Goal: Check status: Check status

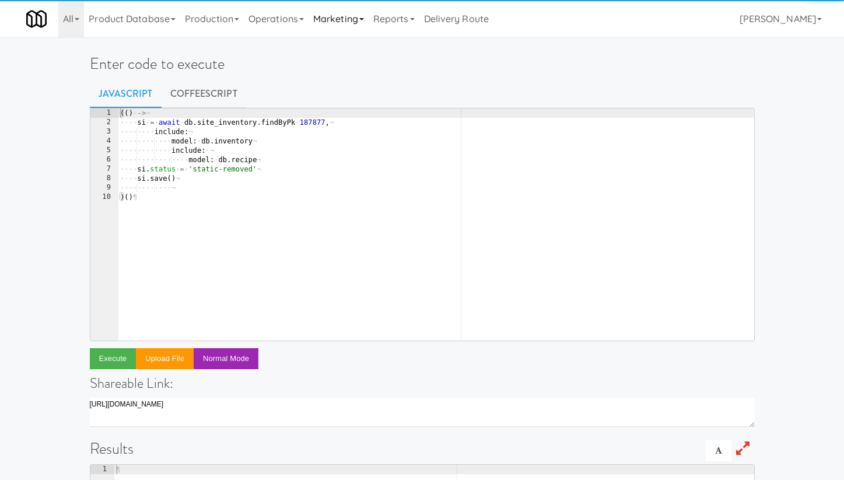
click at [349, 25] on link "Marketing" at bounding box center [338, 18] width 60 height 37
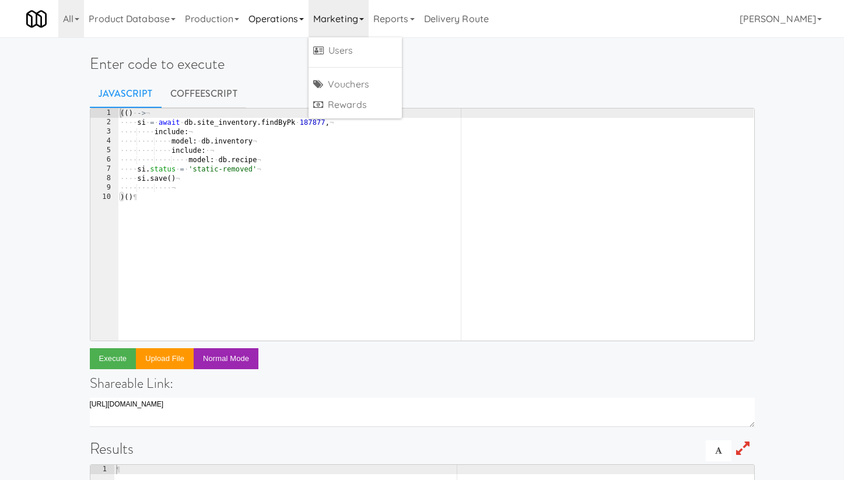
click at [272, 31] on link "Operations" at bounding box center [276, 18] width 65 height 37
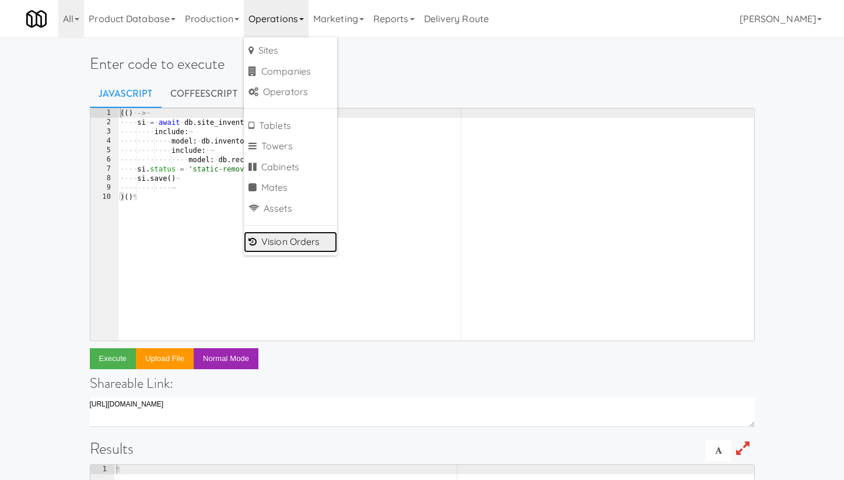
click at [300, 246] on link "Vision Orders" at bounding box center [290, 241] width 93 height 21
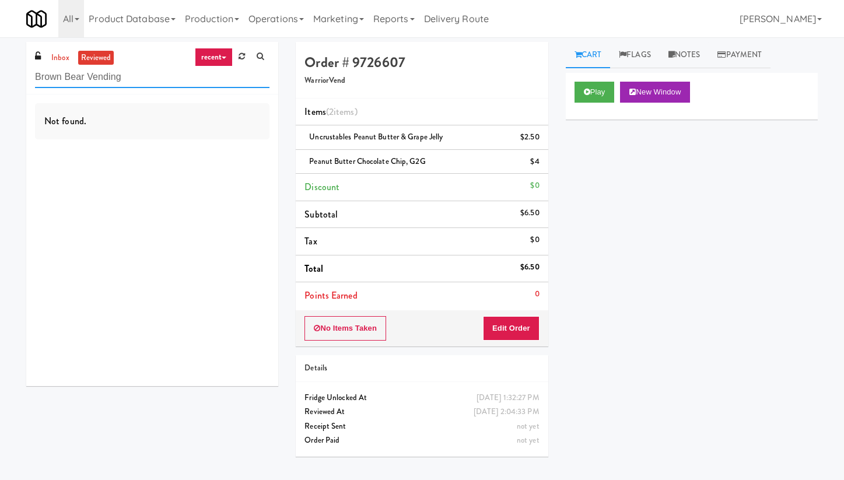
click at [79, 82] on input "Brown Bear Vending" at bounding box center [152, 77] width 234 height 22
click at [65, 55] on link "inbox" at bounding box center [60, 58] width 24 height 15
click at [78, 77] on input "willow" at bounding box center [152, 77] width 234 height 22
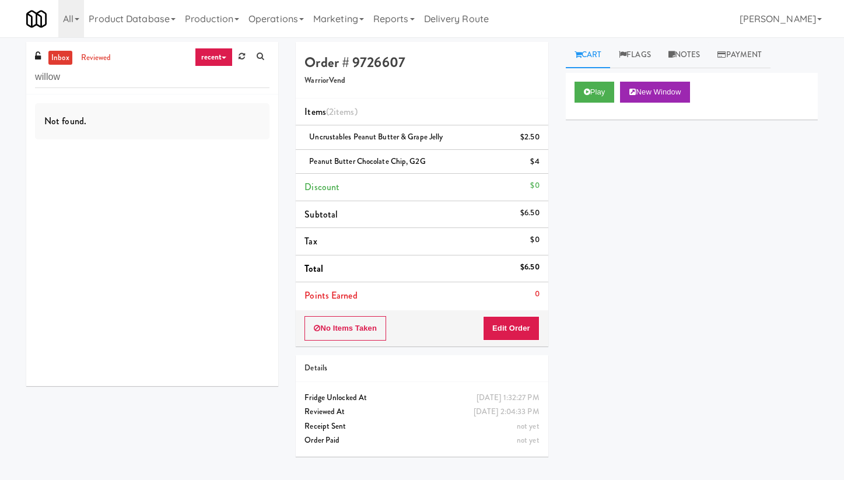
click at [225, 59] on link "recent" at bounding box center [214, 57] width 38 height 19
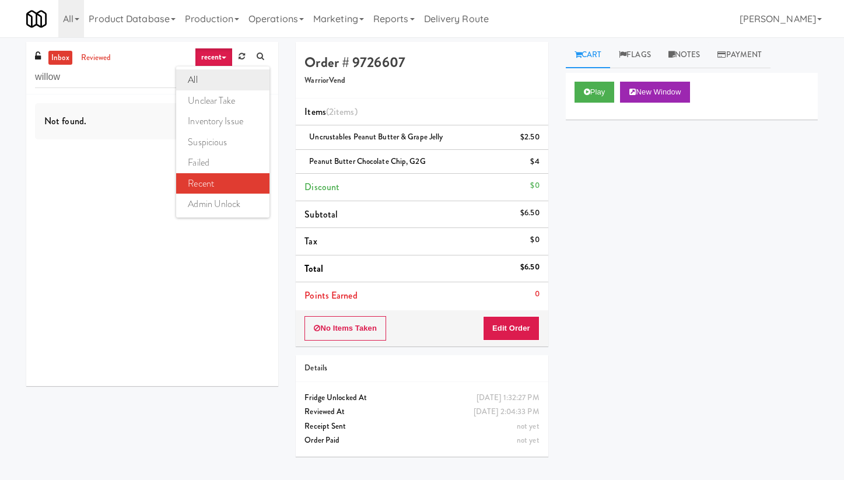
click at [220, 82] on link "all" at bounding box center [222, 79] width 93 height 21
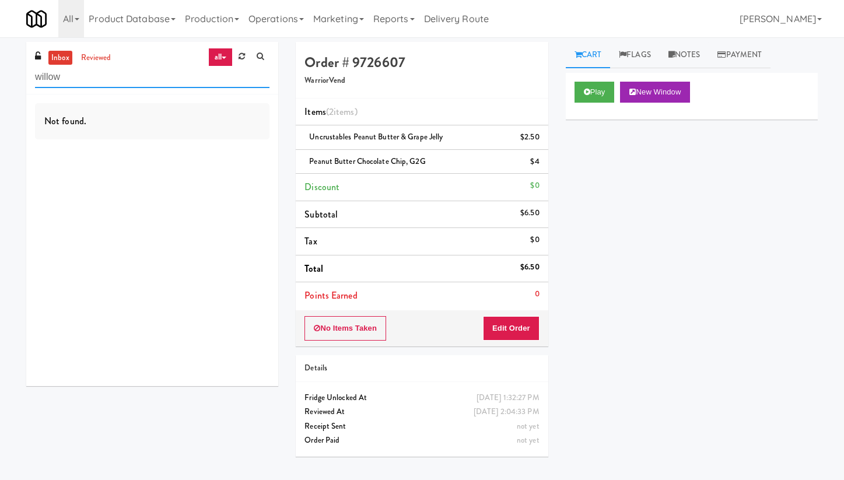
click at [209, 82] on input "willow" at bounding box center [152, 77] width 234 height 22
click at [60, 76] on input "willow" at bounding box center [152, 77] width 234 height 22
click at [219, 61] on link "all" at bounding box center [220, 57] width 24 height 19
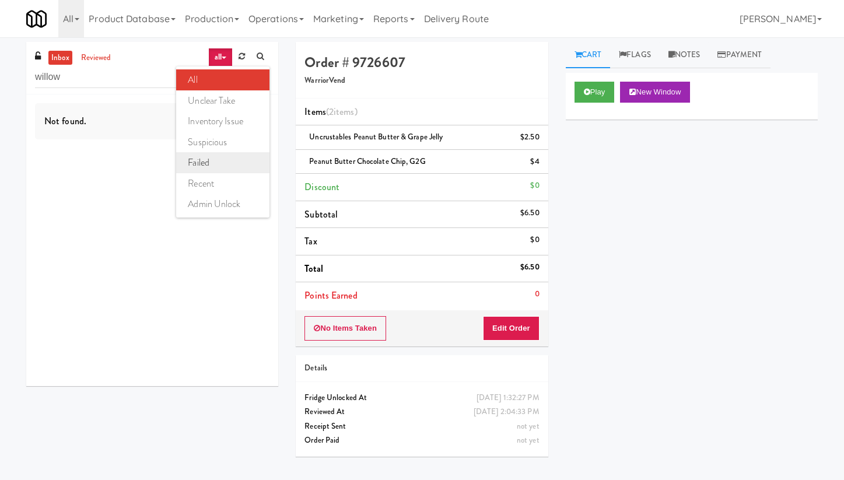
click at [234, 160] on link "failed" at bounding box center [222, 162] width 93 height 21
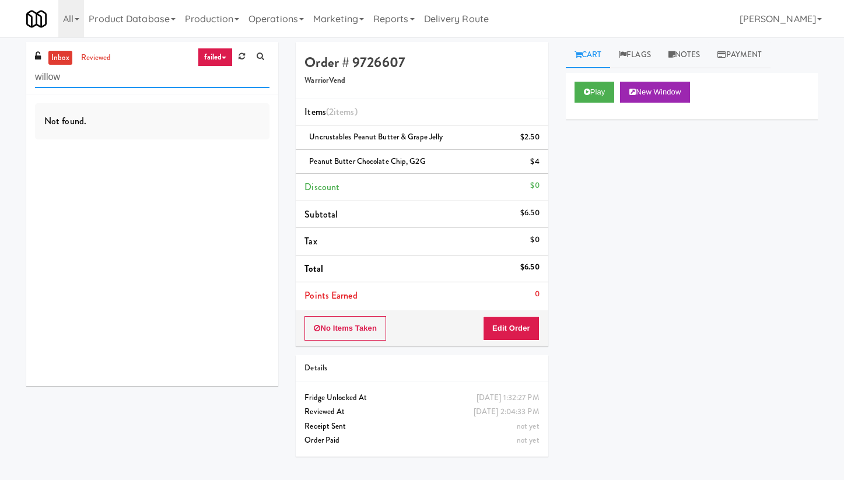
click at [181, 86] on input "willow" at bounding box center [152, 77] width 234 height 22
click at [227, 59] on link "failed" at bounding box center [216, 57] width 36 height 19
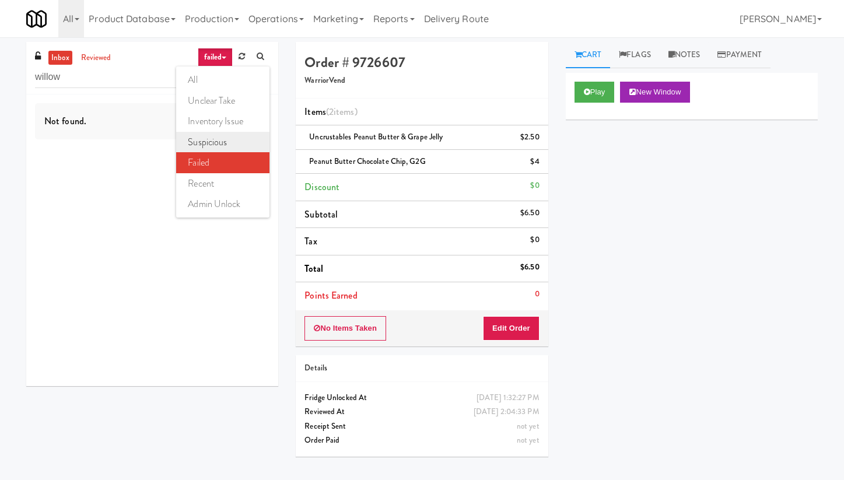
click at [224, 136] on link "suspicious" at bounding box center [222, 142] width 93 height 21
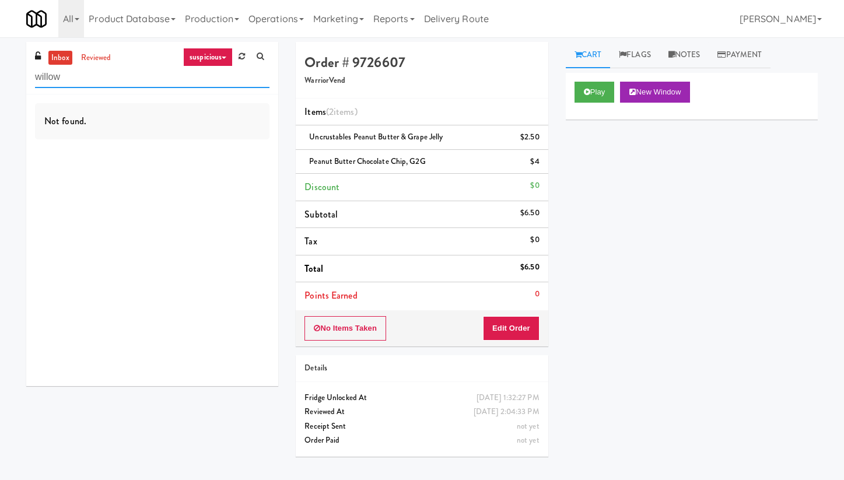
click at [220, 82] on input "willow" at bounding box center [152, 77] width 234 height 22
click at [223, 59] on icon at bounding box center [224, 58] width 5 height 2
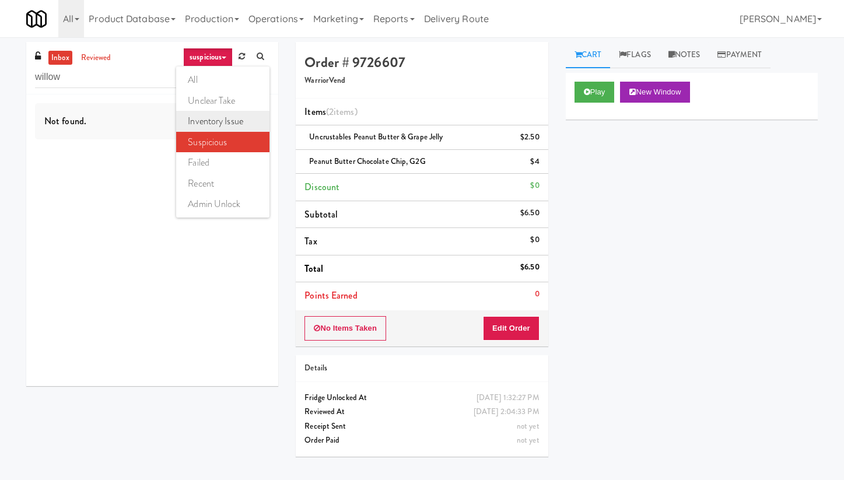
click at [223, 115] on link "inventory issue" at bounding box center [222, 121] width 93 height 21
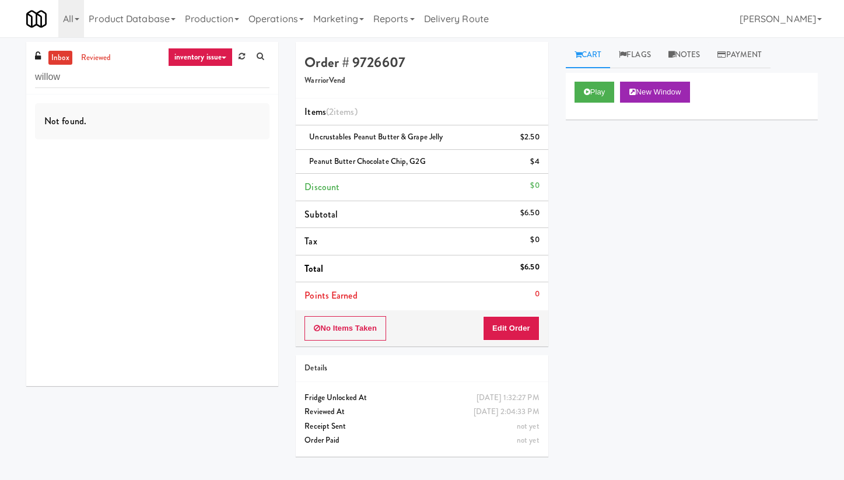
click at [217, 62] on link "inventory issue" at bounding box center [200, 57] width 65 height 19
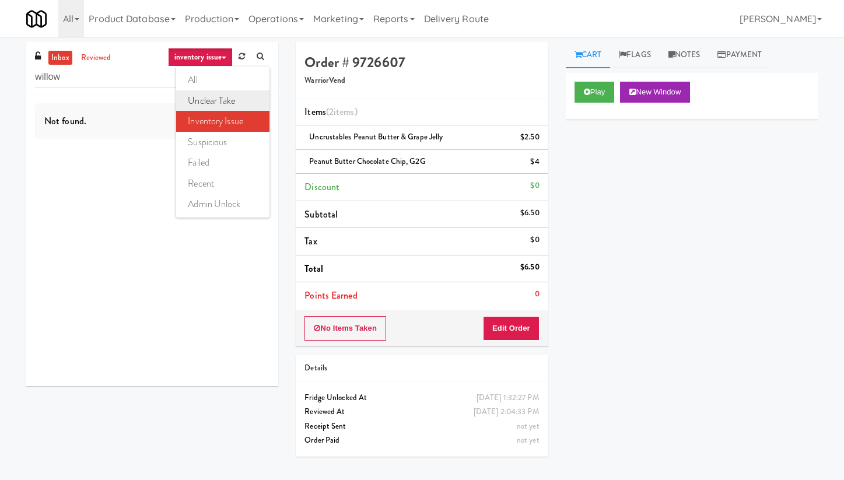
click at [219, 96] on link "unclear take" at bounding box center [222, 100] width 93 height 21
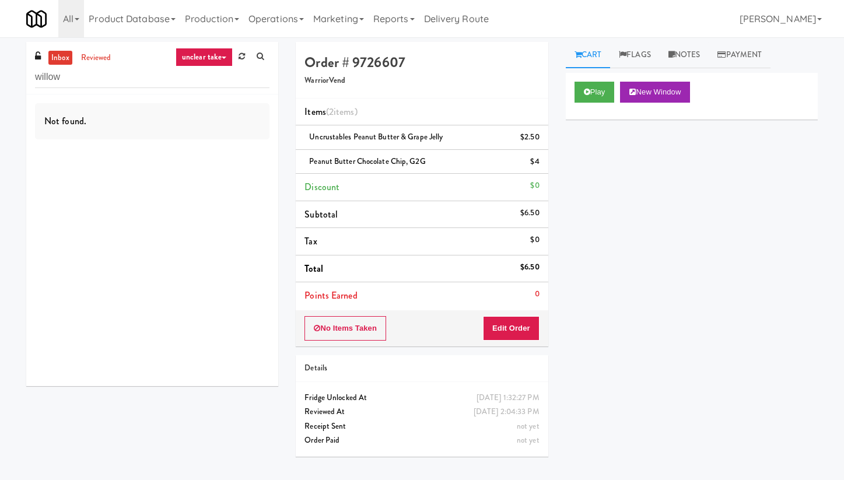
click at [220, 58] on link "unclear take" at bounding box center [204, 57] width 57 height 19
click at [229, 183] on link "recent" at bounding box center [222, 183] width 93 height 21
click at [224, 62] on link "recent" at bounding box center [214, 57] width 38 height 19
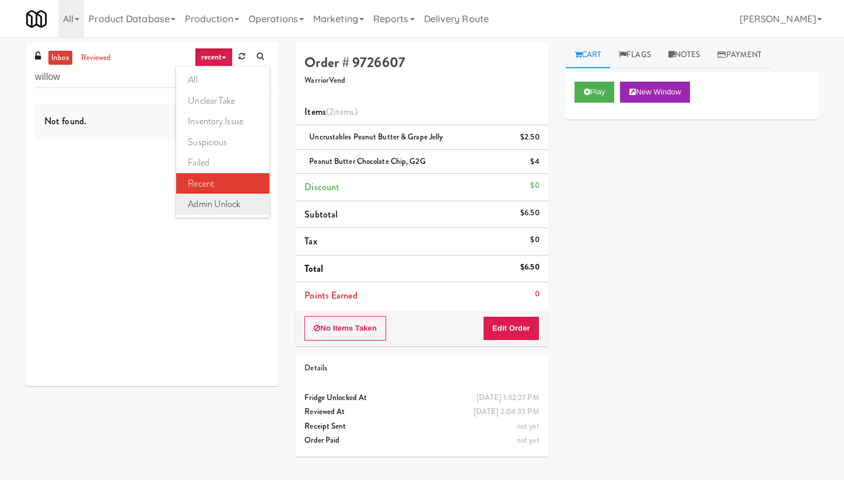
click at [230, 195] on link "admin unlock" at bounding box center [222, 204] width 93 height 21
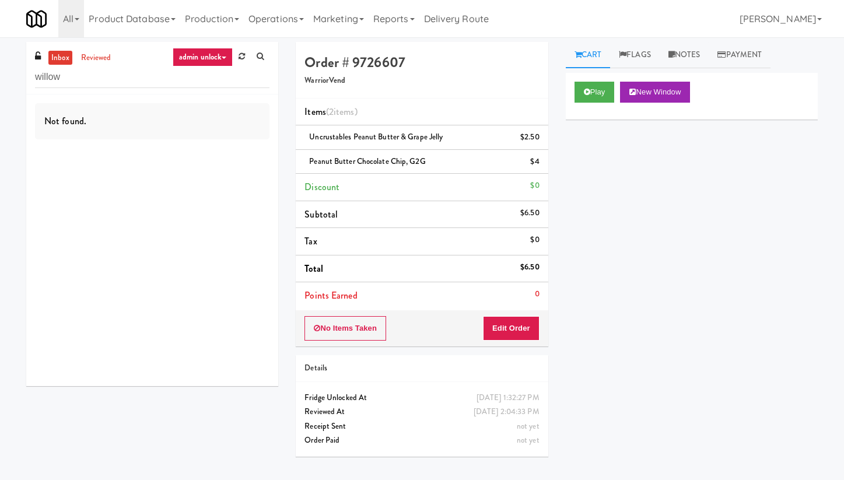
click at [222, 58] on icon at bounding box center [224, 58] width 5 height 2
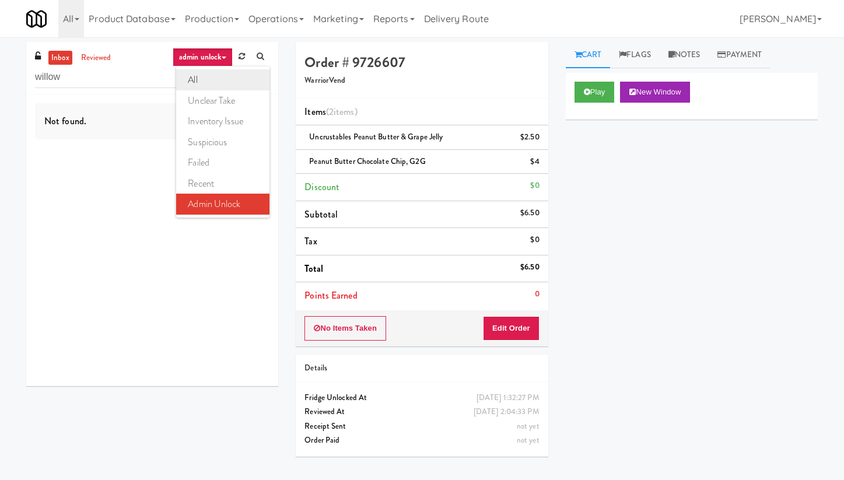
click at [217, 78] on link "all" at bounding box center [222, 79] width 93 height 21
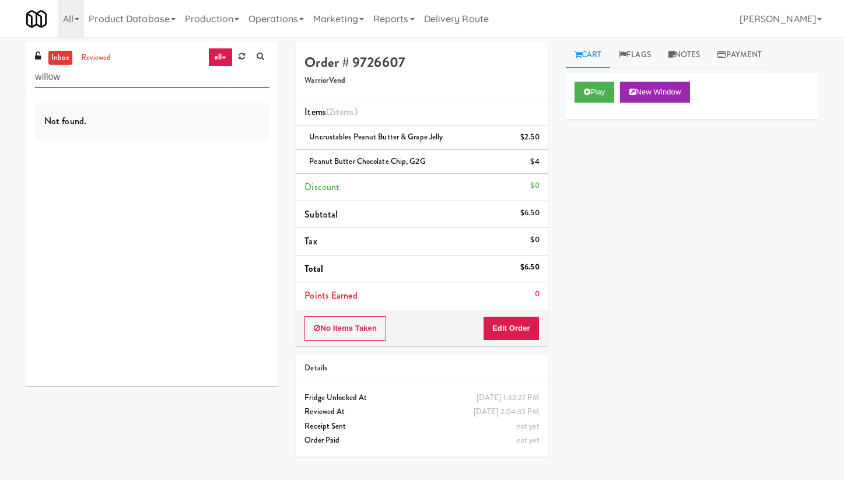
click at [40, 77] on input "willow" at bounding box center [152, 77] width 234 height 22
paste input "Willow Health & Wellness Single Fridge"
type input "Willow Health & Wellness Single Fridge"
click at [93, 58] on link "reviewed" at bounding box center [96, 58] width 36 height 15
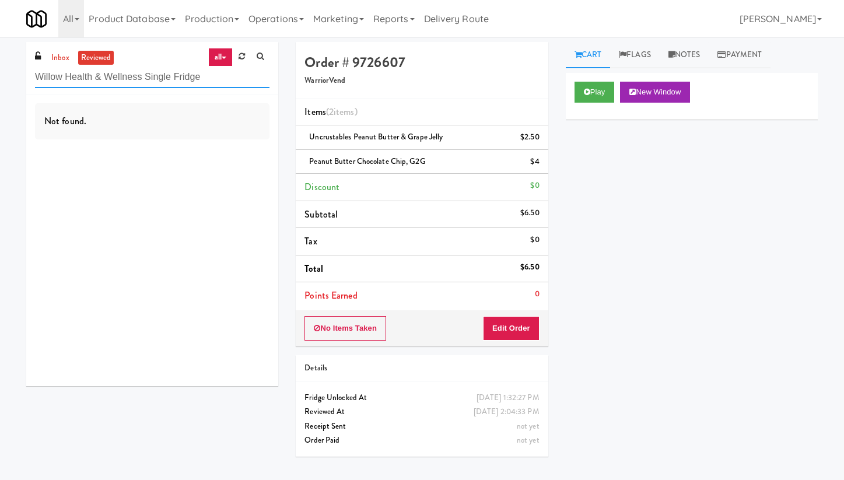
click at [222, 76] on input "Willow Health & Wellness Single Fridge" at bounding box center [152, 77] width 234 height 22
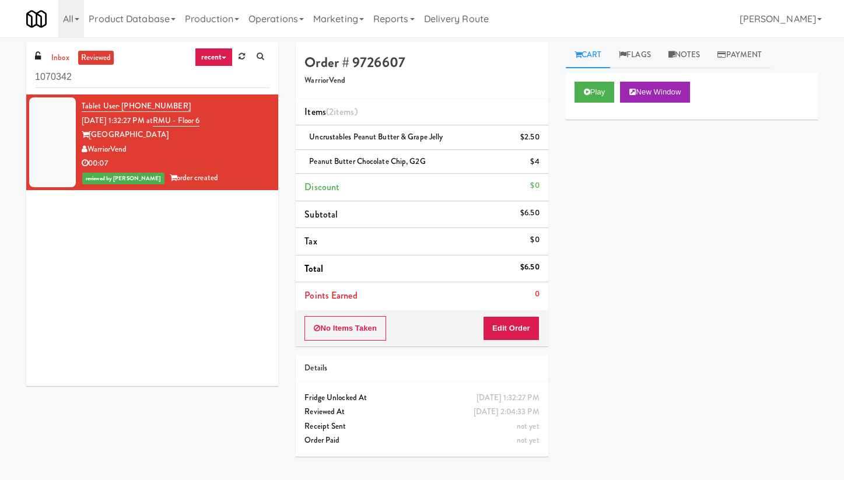
click at [58, 77] on input "1070342" at bounding box center [152, 77] width 234 height 22
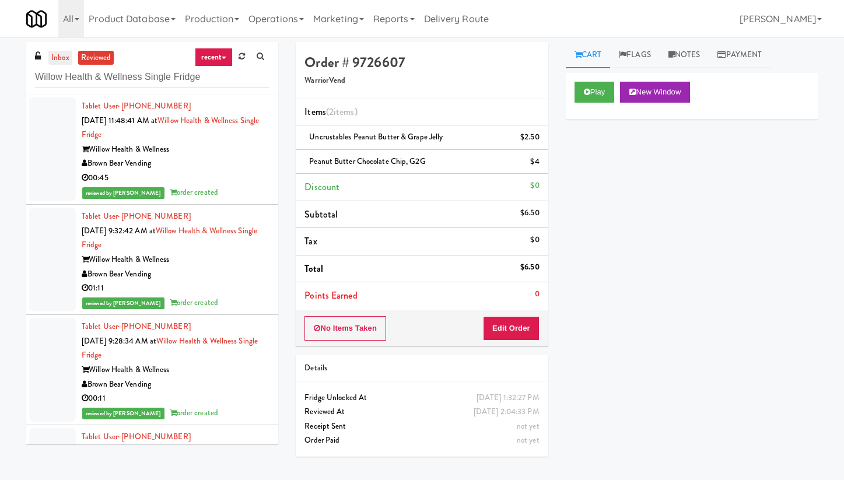
type input "Willow Health & Wellness Single Fridge"
click at [62, 57] on link "inbox" at bounding box center [60, 58] width 24 height 15
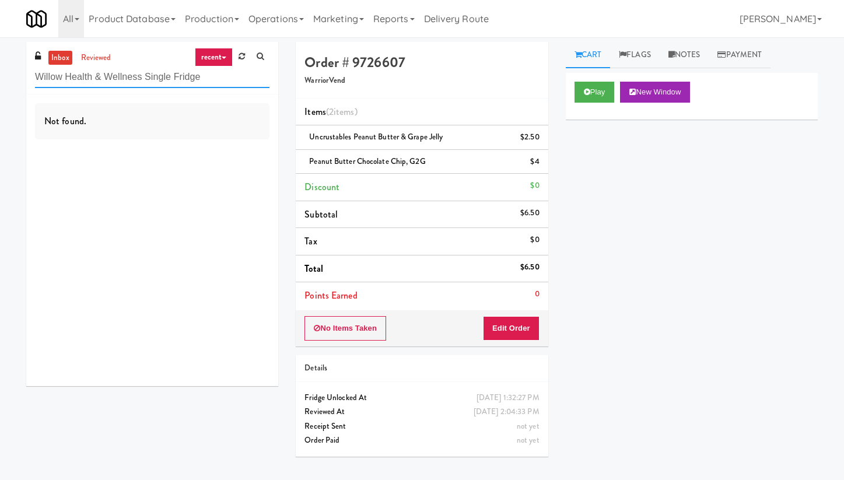
click at [206, 77] on input "Willow Health & Wellness Single Fridge" at bounding box center [152, 77] width 234 height 22
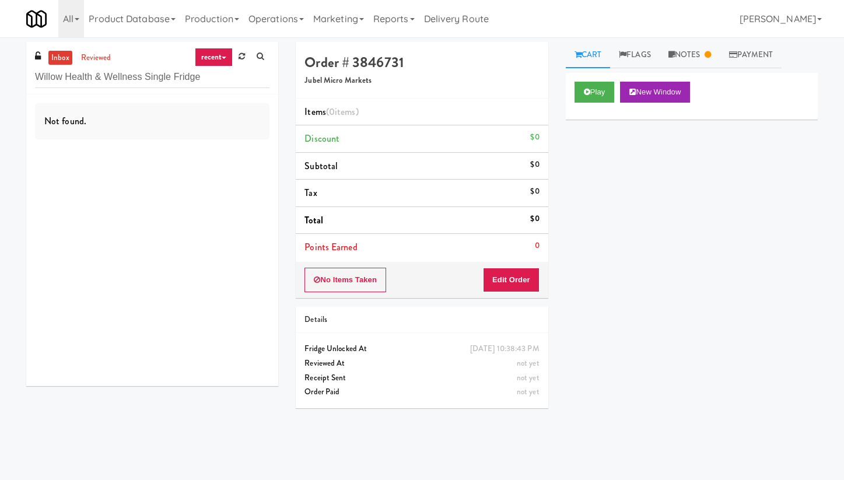
type input "Willow Health & Wellness Single Fridge"
click at [212, 59] on link "recent" at bounding box center [214, 57] width 38 height 19
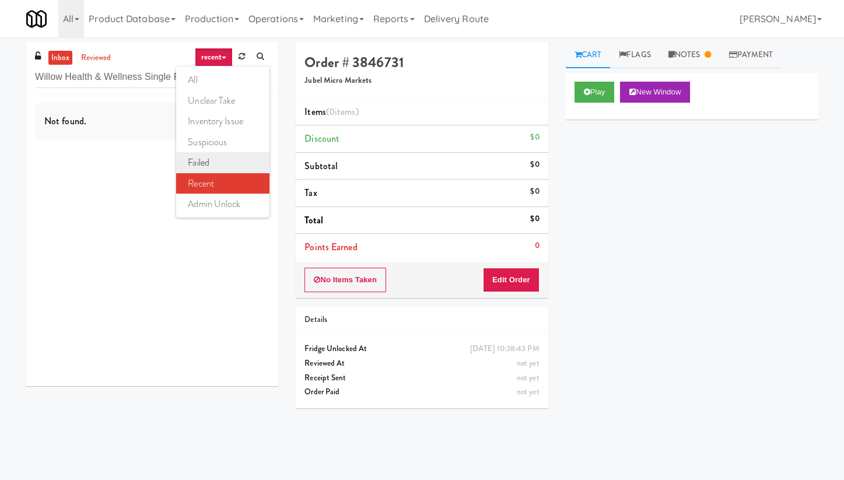
click at [218, 164] on link "failed" at bounding box center [222, 162] width 93 height 21
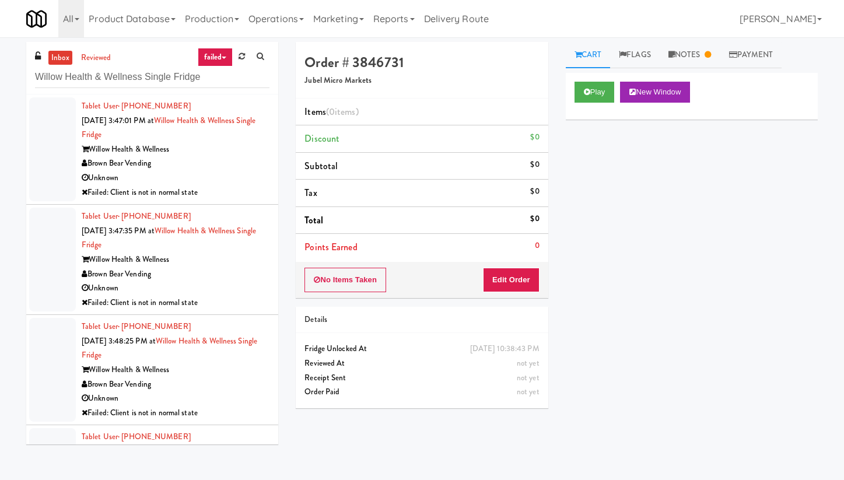
click at [223, 185] on div "Failed: Client is not in normal state" at bounding box center [176, 192] width 188 height 15
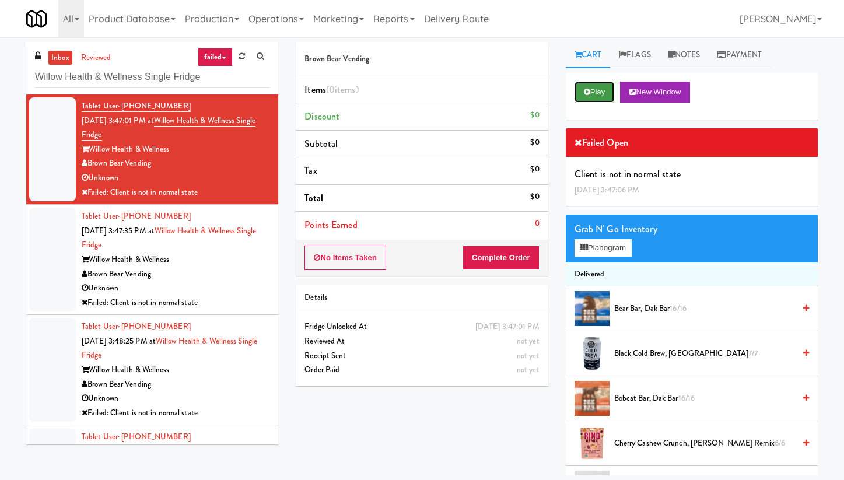
click at [603, 93] on button "Play" at bounding box center [594, 92] width 40 height 21
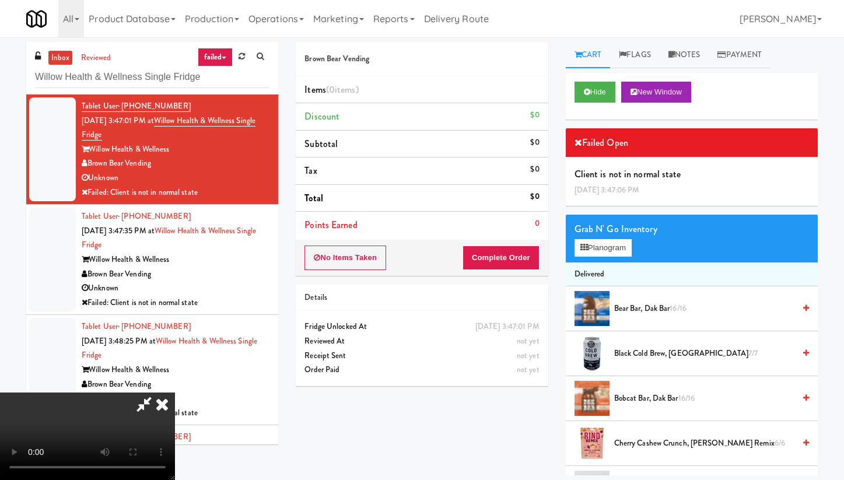
click at [175, 392] on icon at bounding box center [162, 403] width 26 height 23
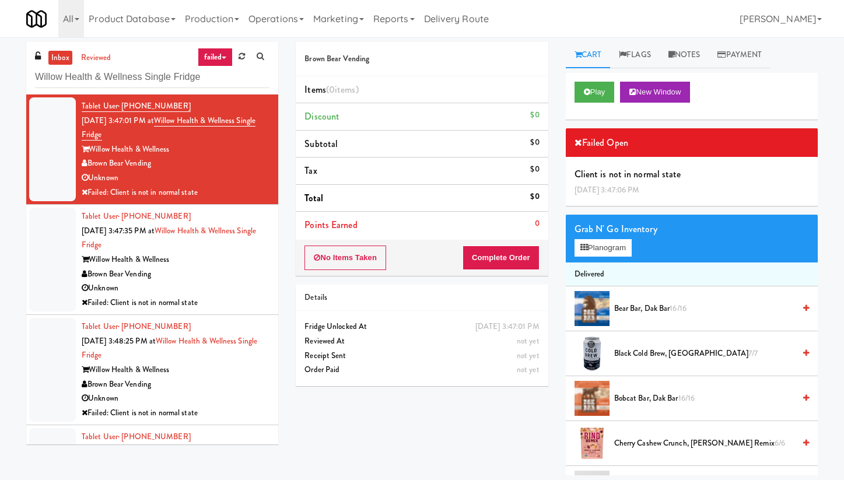
click at [235, 265] on div "Willow Health & Wellness" at bounding box center [176, 259] width 188 height 15
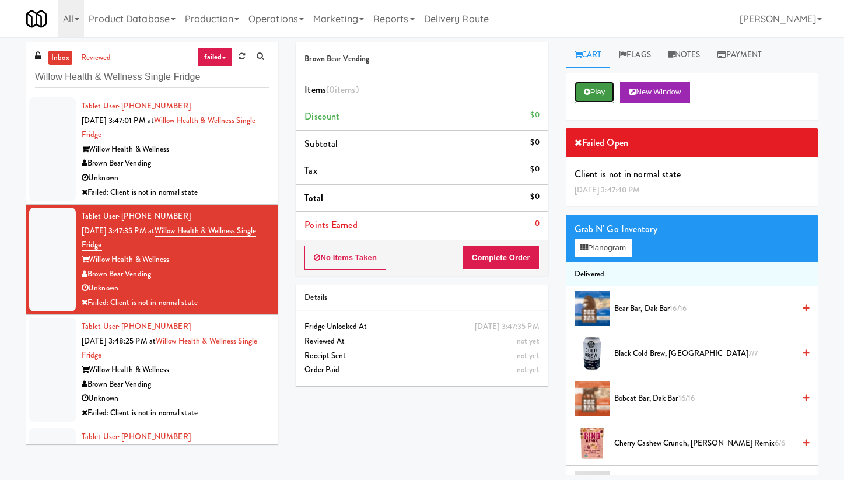
click at [603, 93] on button "Play" at bounding box center [594, 92] width 40 height 21
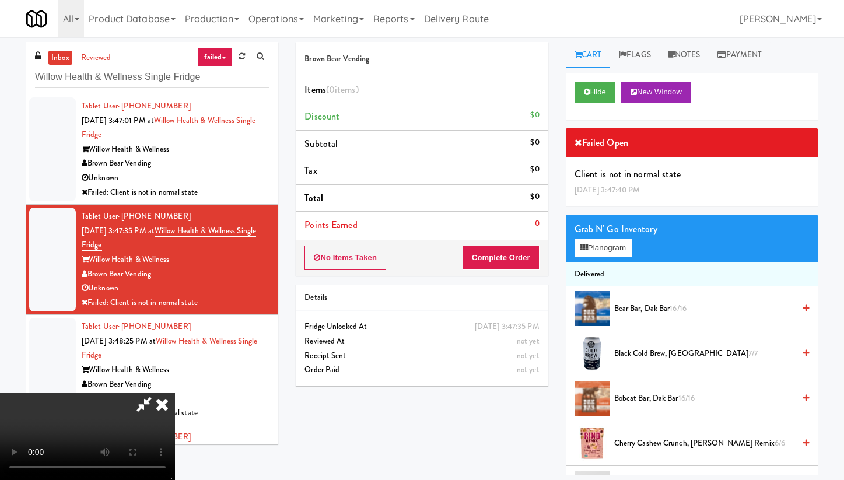
click at [175, 392] on icon at bounding box center [162, 403] width 26 height 23
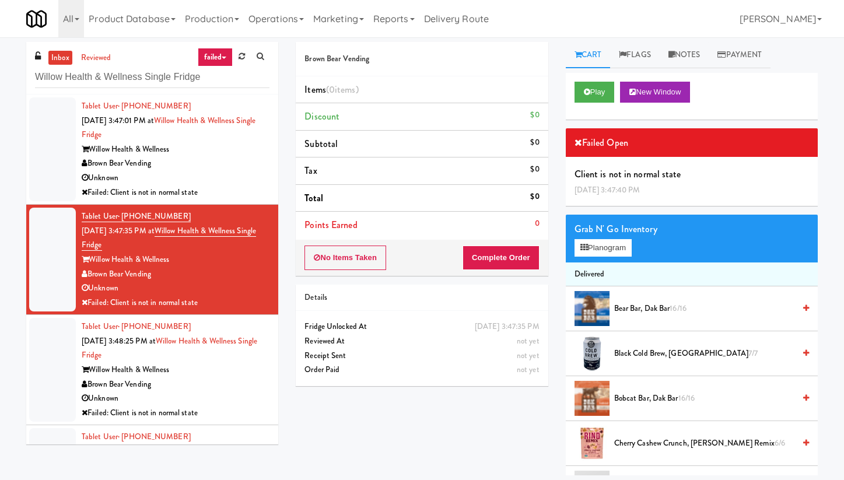
click at [240, 377] on div "Brown Bear Vending" at bounding box center [176, 384] width 188 height 15
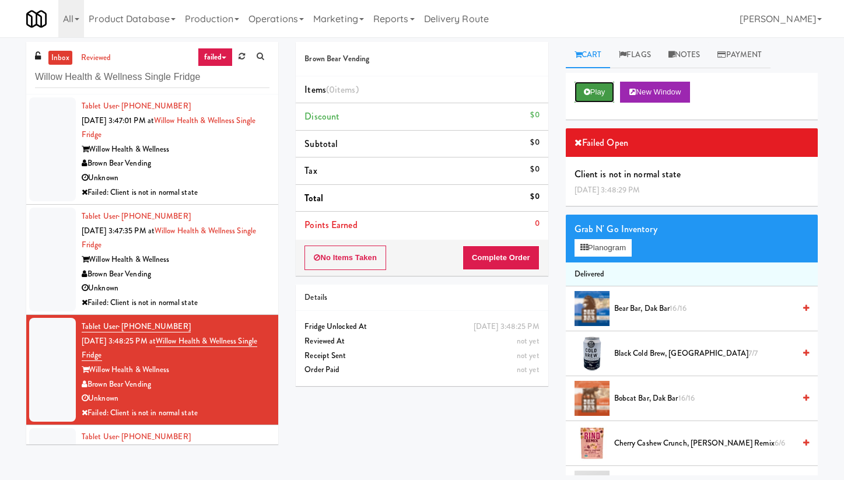
click at [597, 92] on button "Play" at bounding box center [594, 92] width 40 height 21
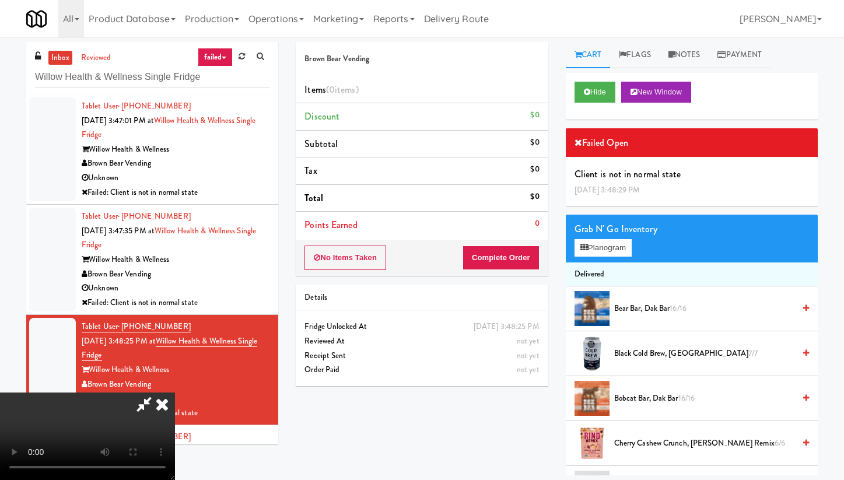
click at [175, 392] on icon at bounding box center [162, 403] width 26 height 23
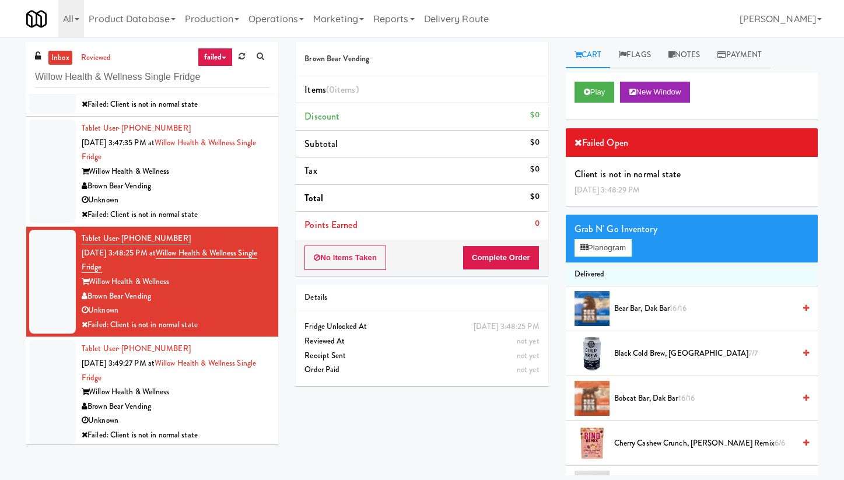
scroll to position [91, 0]
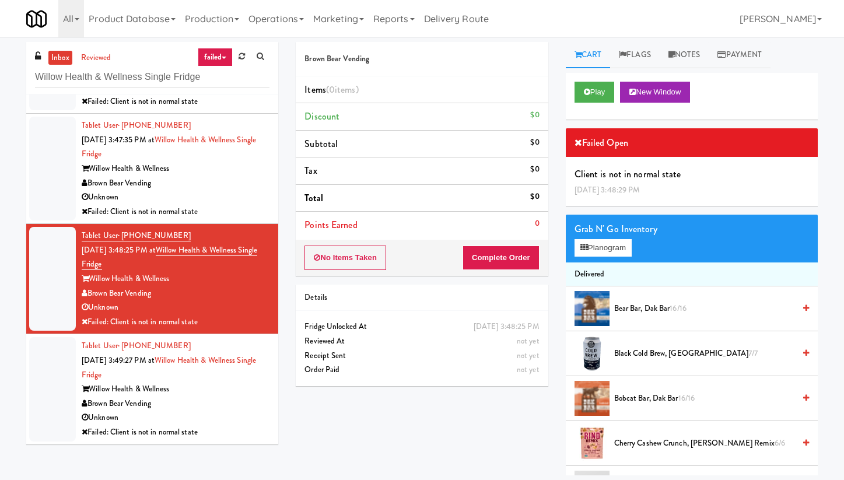
click at [234, 391] on div "Willow Health & Wellness" at bounding box center [176, 389] width 188 height 15
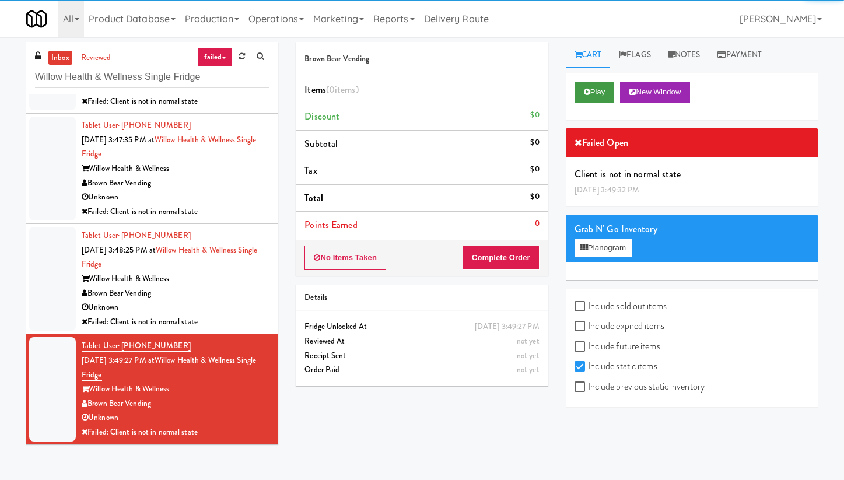
click at [604, 92] on button "Play" at bounding box center [594, 92] width 40 height 21
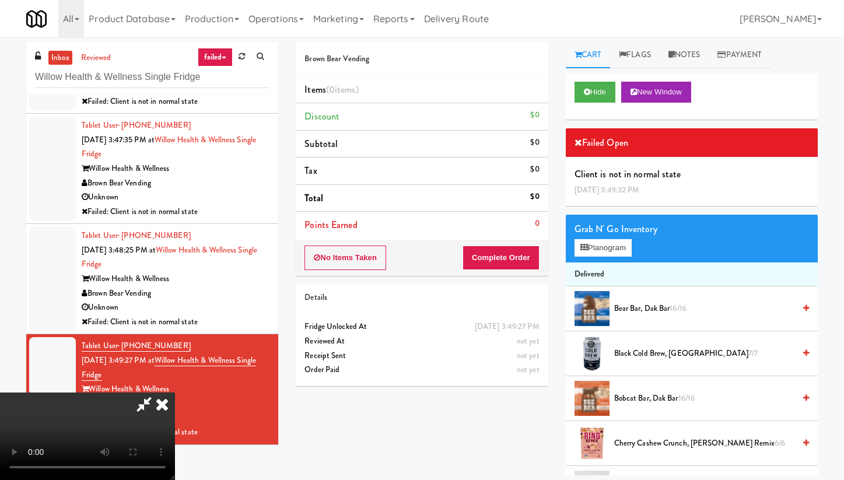
click at [175, 392] on icon at bounding box center [162, 403] width 26 height 23
